Goal: Find specific page/section: Find specific page/section

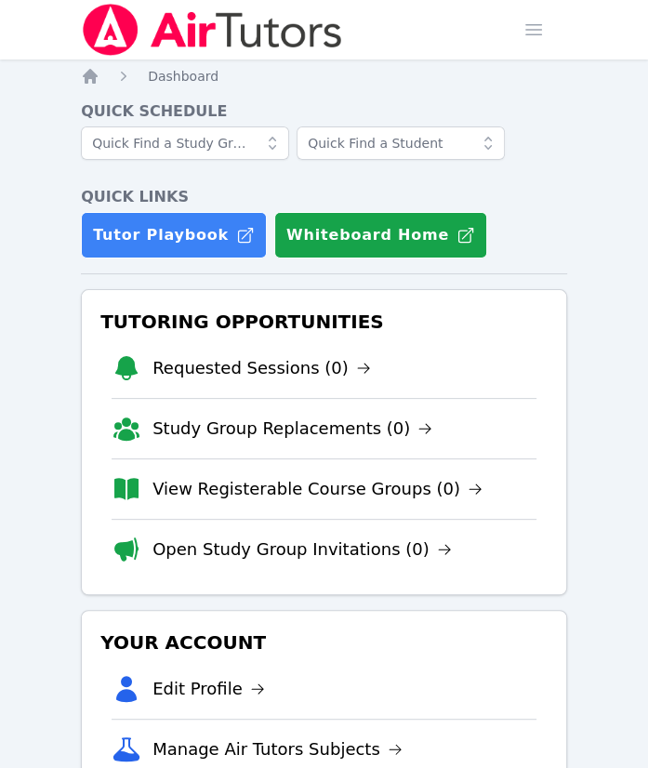
click at [345, 529] on li "Open Study Group Invitations (0)" at bounding box center [324, 549] width 425 height 60
